Goal: Task Accomplishment & Management: Use online tool/utility

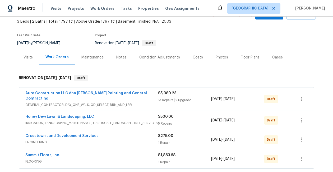
scroll to position [35, 0]
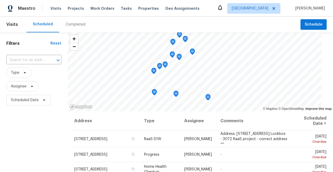
click at [98, 23] on div "Scheduled Completed" at bounding box center [163, 25] width 274 height 16
click at [18, 89] on span "Assignee" at bounding box center [22, 86] width 32 height 11
click at [41, 146] on div "Filters Reset ​ Type Assignee Scheduled Date" at bounding box center [34, 140] width 68 height 217
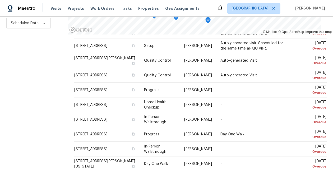
scroll to position [228, 0]
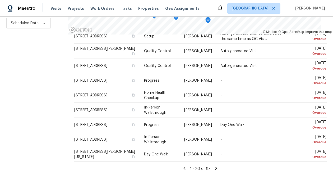
click at [216, 167] on icon at bounding box center [216, 168] width 2 height 3
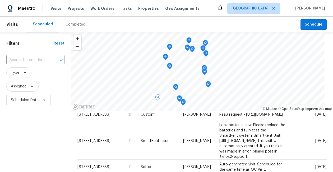
scroll to position [110, 0]
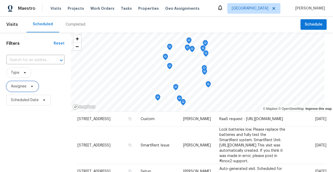
click at [23, 88] on span "Assignee" at bounding box center [19, 86] width 16 height 5
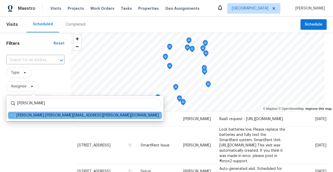
type input "stephen lacy"
click at [9, 115] on div "Stephen Lacy stephen.lacy@opendoor.com" at bounding box center [85, 115] width 154 height 7
click at [11, 115] on span at bounding box center [12, 115] width 4 height 4
click at [11, 115] on input "Stephen Lacy stephen.lacy@opendoor.com" at bounding box center [11, 114] width 3 height 3
checkbox input "true"
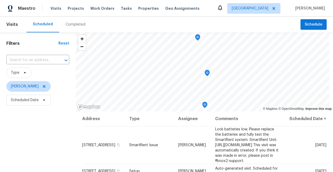
click at [222, 8] on icon at bounding box center [220, 7] width 4 height 5
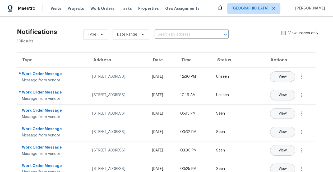
click at [282, 31] on span at bounding box center [283, 33] width 4 height 4
click at [282, 31] on input "View unseen only" at bounding box center [282, 32] width 3 height 3
checkbox input "true"
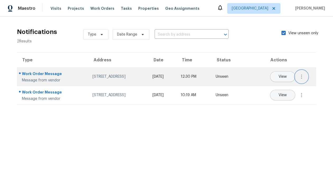
click at [303, 74] on icon "button" at bounding box center [301, 77] width 6 height 6
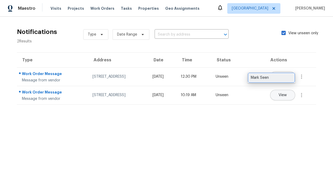
click at [287, 76] on div "Mark Seen" at bounding box center [271, 77] width 41 height 5
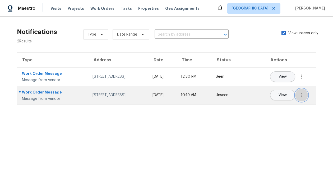
click at [302, 94] on icon "button" at bounding box center [301, 95] width 6 height 6
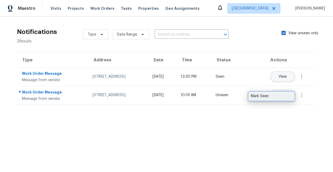
click at [286, 98] on div "Mark Seen" at bounding box center [271, 96] width 41 height 5
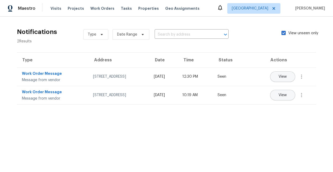
click at [271, 44] on div "Type Date Range ​ View unseen only" at bounding box center [203, 34] width 241 height 19
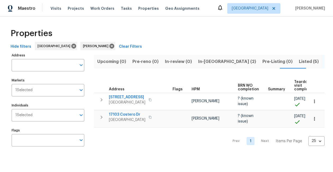
click at [202, 61] on span "In-[GEOGRAPHIC_DATA] (2)" at bounding box center [227, 61] width 58 height 7
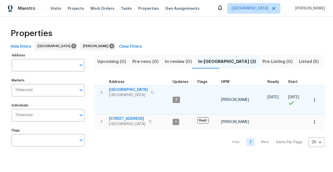
click at [313, 97] on icon "button" at bounding box center [313, 99] width 5 height 5
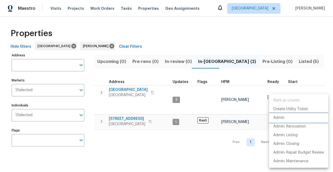
click at [286, 118] on li "Admin" at bounding box center [298, 118] width 59 height 9
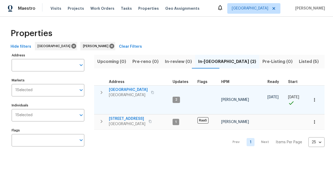
click at [175, 98] on span "2" at bounding box center [176, 100] width 6 height 4
click at [133, 90] on span "[GEOGRAPHIC_DATA]" at bounding box center [128, 89] width 39 height 5
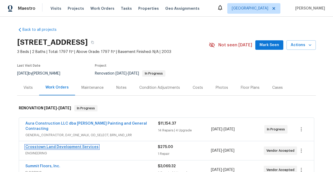
click at [82, 145] on link "Crosstown Land Development Services" at bounding box center [61, 147] width 73 height 4
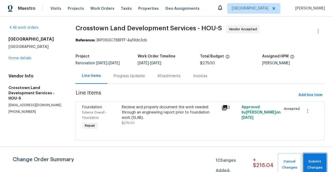
click at [314, 161] on span "Submit Changes" at bounding box center [314, 165] width 18 height 12
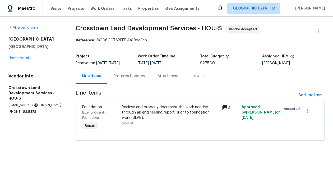
click at [130, 74] on div "Progress Updates" at bounding box center [129, 76] width 31 height 5
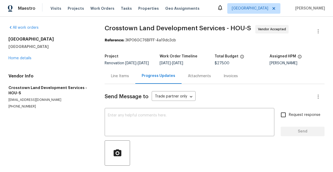
click at [201, 79] on div "Attachments" at bounding box center [199, 76] width 23 height 5
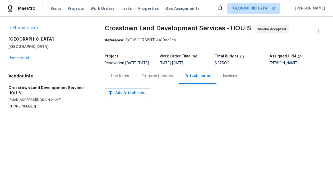
click at [223, 79] on div "Invoices" at bounding box center [230, 76] width 14 height 5
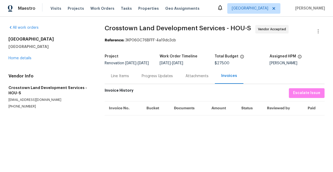
click at [124, 77] on div "Line Items" at bounding box center [120, 76] width 18 height 5
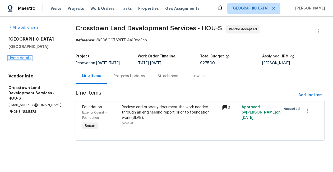
click at [12, 59] on link "Home details" at bounding box center [19, 58] width 23 height 4
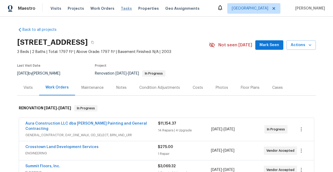
click at [121, 7] on span "Tasks" at bounding box center [126, 9] width 11 height 4
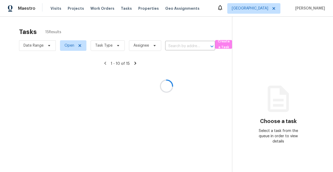
click at [112, 47] on div at bounding box center [166, 86] width 333 height 172
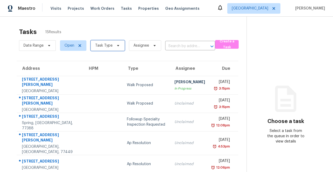
click at [109, 47] on span "Task Type" at bounding box center [103, 45] width 17 height 5
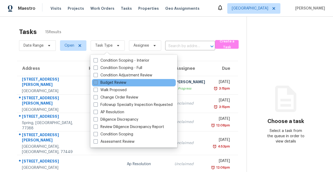
click at [95, 82] on span at bounding box center [95, 83] width 4 height 4
click at [95, 82] on input "Budget Review" at bounding box center [94, 81] width 3 height 3
checkbox input "true"
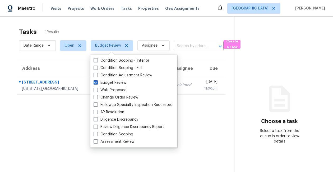
click at [10, 68] on div "Address HPM Type Assignee Due 1714 Avocet Way Missouri City, TX, 77489 Navid Ra…" at bounding box center [120, 78] width 225 height 34
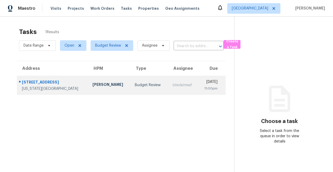
click at [31, 82] on div "1714 Avocet Way" at bounding box center [53, 83] width 62 height 7
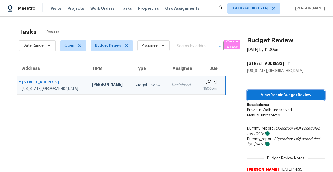
click at [251, 93] on span "View Repair Budget Review" at bounding box center [285, 95] width 69 height 7
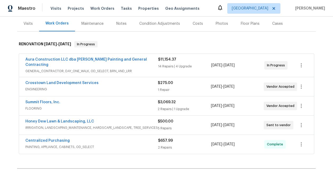
scroll to position [70, 0]
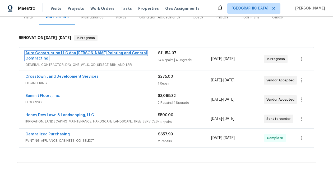
click at [85, 53] on link "Aura Construction LLC dba [PERSON_NAME] Painting and General Contracting" at bounding box center [85, 55] width 121 height 9
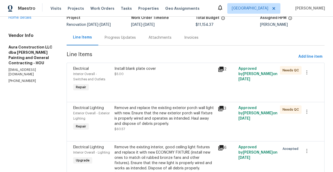
scroll to position [34, 0]
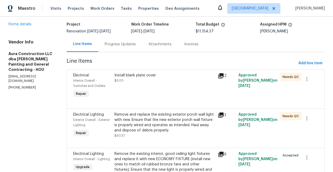
click at [170, 78] on div "Install blank plate cover $5.00" at bounding box center [164, 78] width 100 height 11
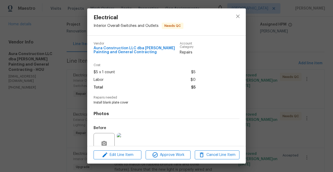
scroll to position [48, 0]
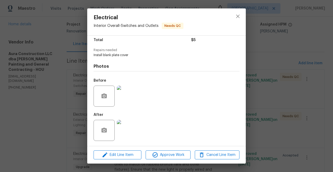
click at [125, 131] on img at bounding box center [127, 130] width 21 height 21
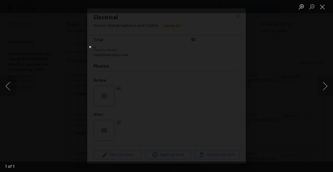
click at [244, 33] on div "Lightbox" at bounding box center [166, 86] width 333 height 172
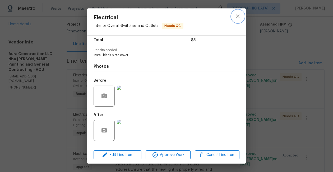
click at [238, 17] on icon "close" at bounding box center [237, 16] width 3 height 3
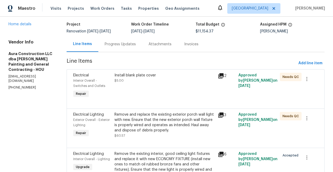
click at [180, 123] on div "Remove and replace the existing exterior porch wall light with new. Ensure that…" at bounding box center [164, 122] width 100 height 21
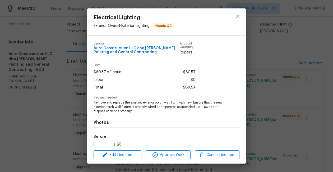
scroll to position [56, 0]
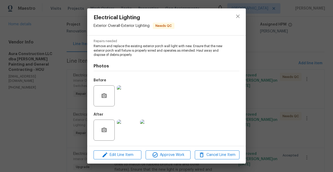
click at [133, 134] on img at bounding box center [127, 130] width 21 height 21
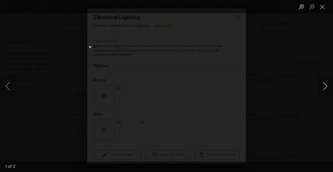
click at [323, 86] on button "Next image" at bounding box center [325, 86] width 16 height 21
click at [7, 86] on button "Previous image" at bounding box center [8, 86] width 16 height 21
click at [321, 7] on button "Close lightbox" at bounding box center [322, 6] width 11 height 9
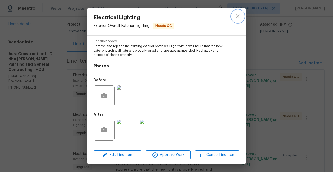
click at [238, 18] on icon "close" at bounding box center [237, 16] width 6 height 6
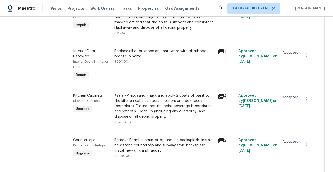
scroll to position [856, 0]
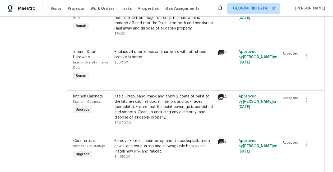
click at [219, 139] on icon at bounding box center [220, 141] width 5 height 5
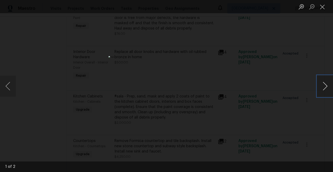
click at [326, 86] on button "Next image" at bounding box center [325, 86] width 16 height 21
click at [320, 8] on button "Close lightbox" at bounding box center [322, 6] width 11 height 9
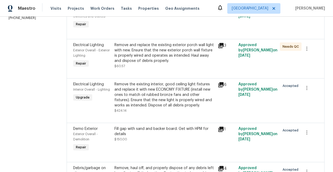
scroll to position [0, 0]
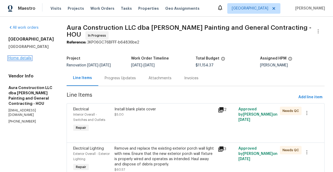
click at [23, 60] on link "Home details" at bounding box center [19, 58] width 23 height 4
